Goal: Transaction & Acquisition: Download file/media

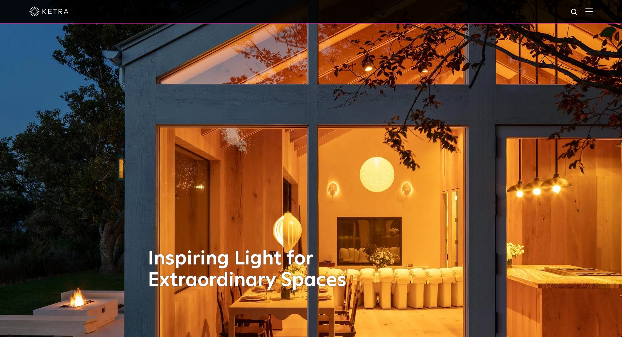
click at [592, 11] on img at bounding box center [588, 11] width 7 height 6
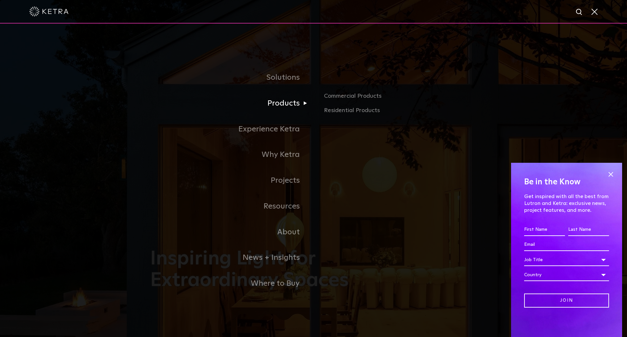
click at [291, 106] on link "Products" at bounding box center [231, 103] width 163 height 26
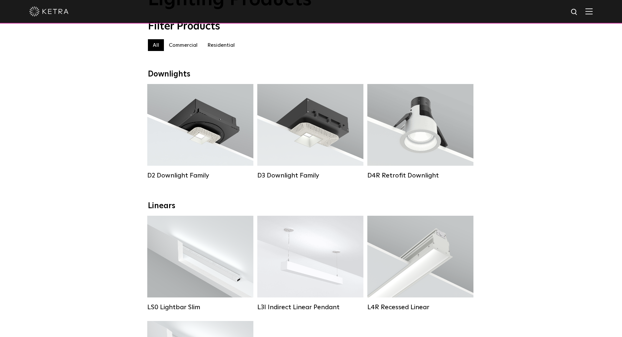
scroll to position [65, 0]
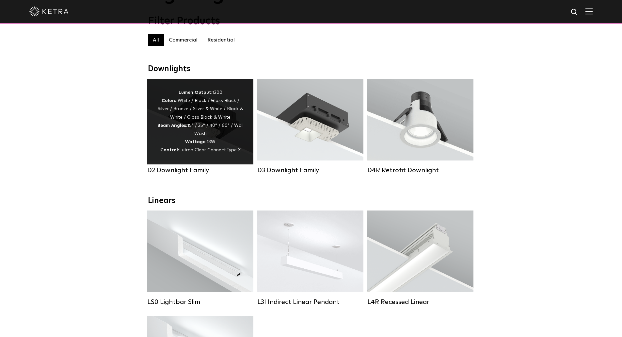
click at [193, 125] on div "Lumen Output: 1200 Colors: White / Black / Gloss Black / Silver / Bronze / Silv…" at bounding box center [200, 121] width 87 height 66
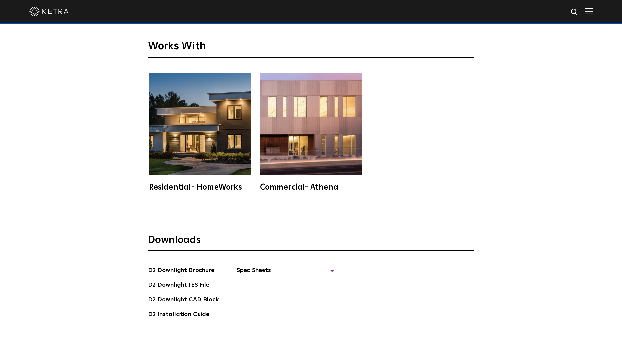
scroll to position [1926, 0]
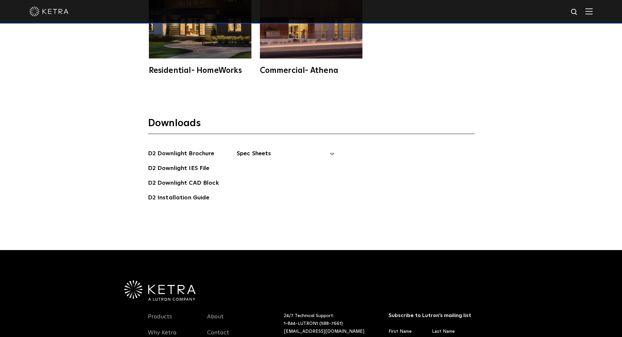
click at [269, 149] on span "Spec Sheets" at bounding box center [286, 156] width 98 height 14
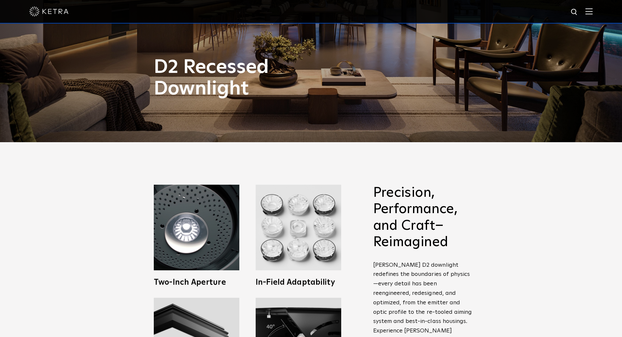
scroll to position [0, 0]
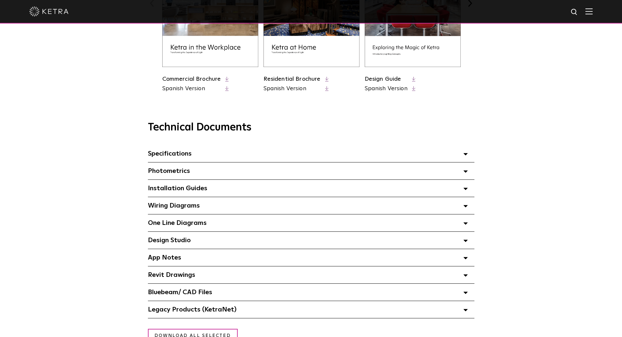
scroll to position [392, 0]
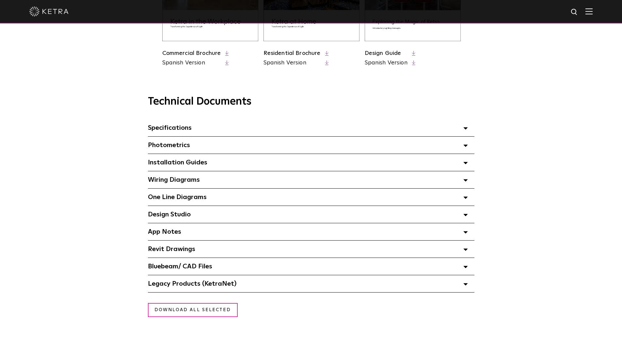
click at [153, 131] on span "Specifications Select checkboxes to use the bulk download option below" at bounding box center [170, 127] width 44 height 7
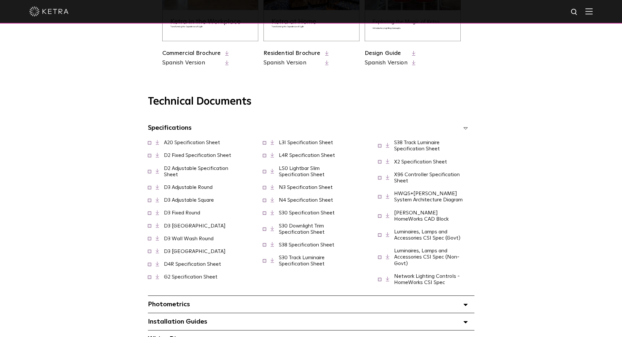
scroll to position [424, 0]
